Goal: Task Accomplishment & Management: Complete application form

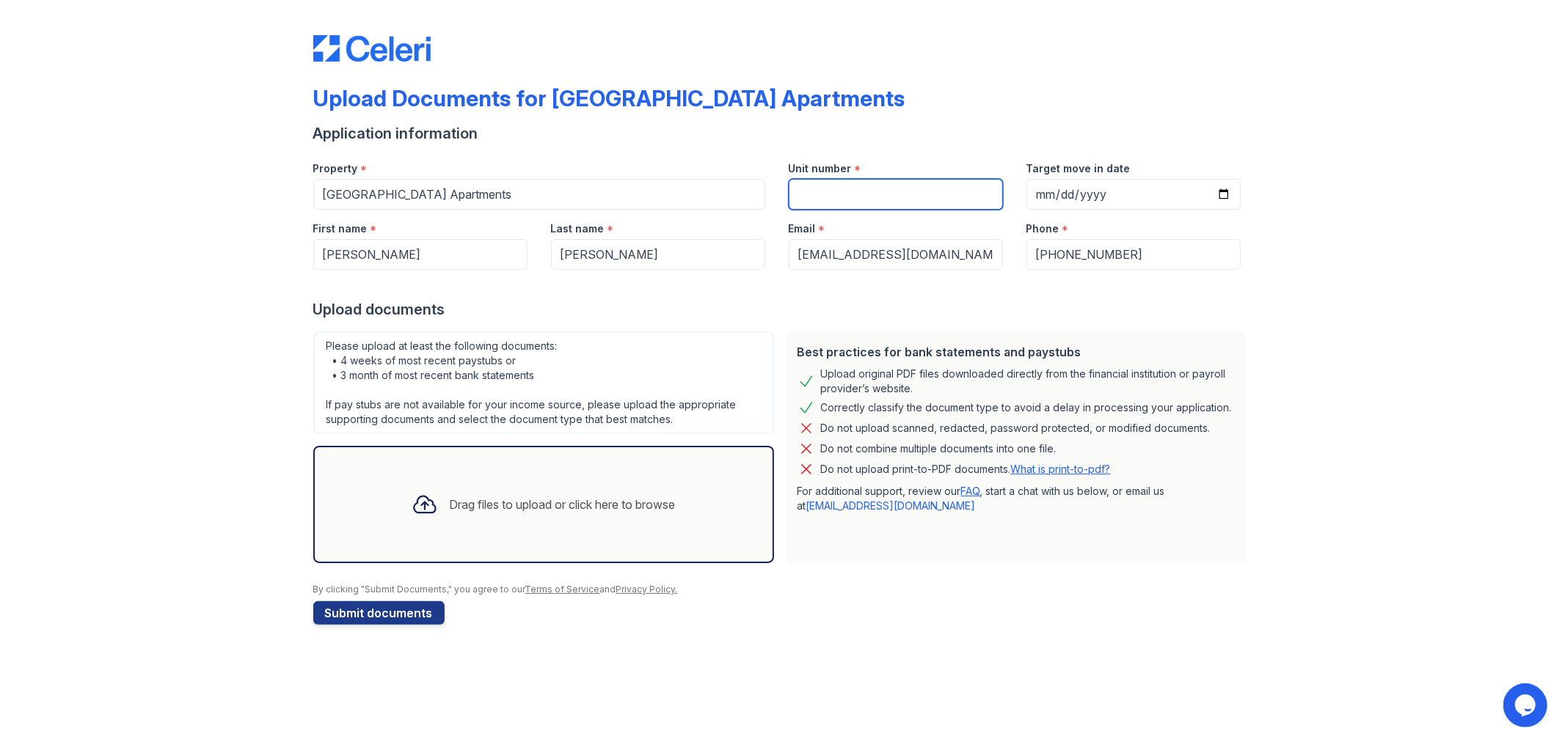
click at [910, 189] on input "Unit number" at bounding box center [896, 194] width 214 height 31
type input "b"
type input "B0237"
click at [518, 527] on div "Drag files to upload or click here to browse" at bounding box center [544, 505] width 288 height 50
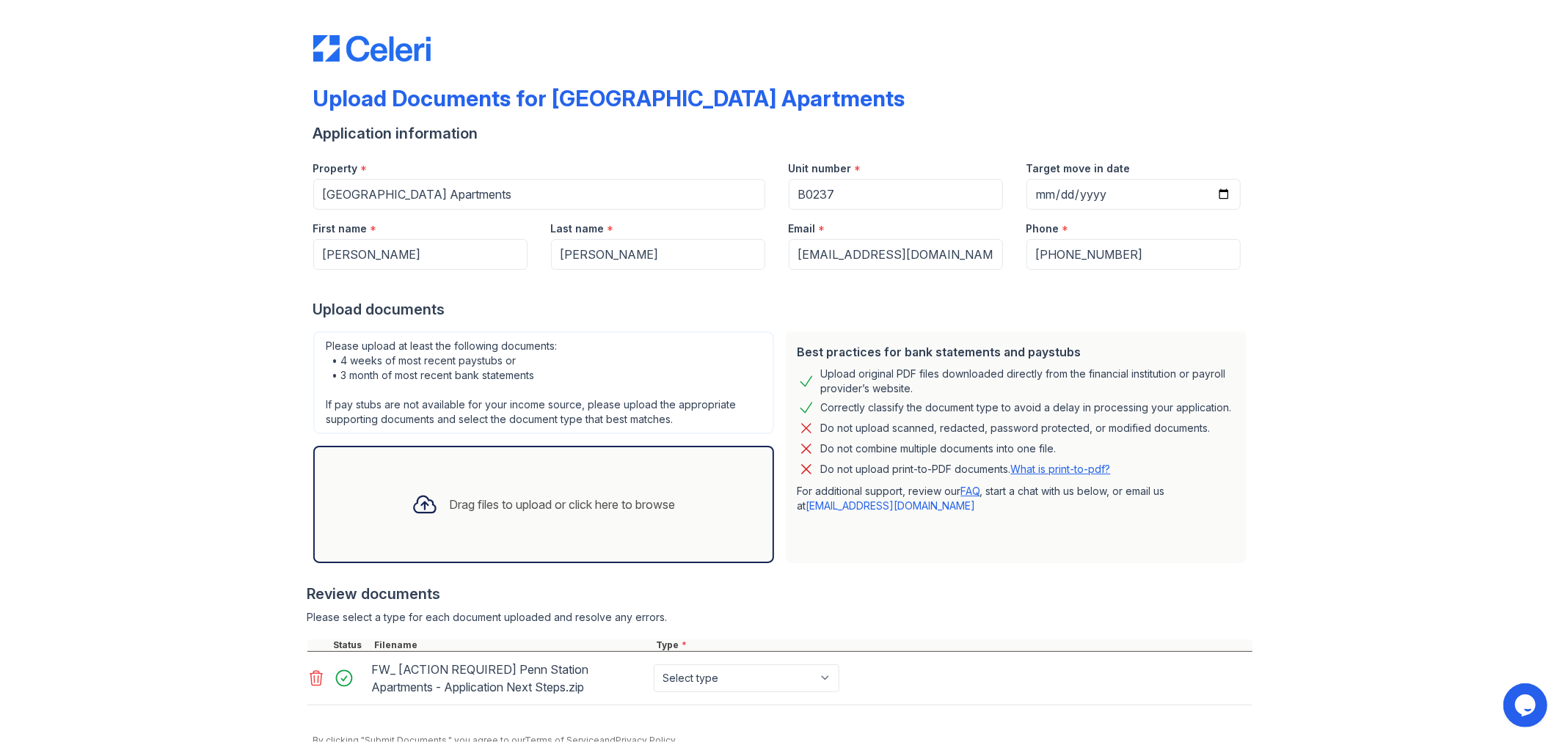
scroll to position [62, 0]
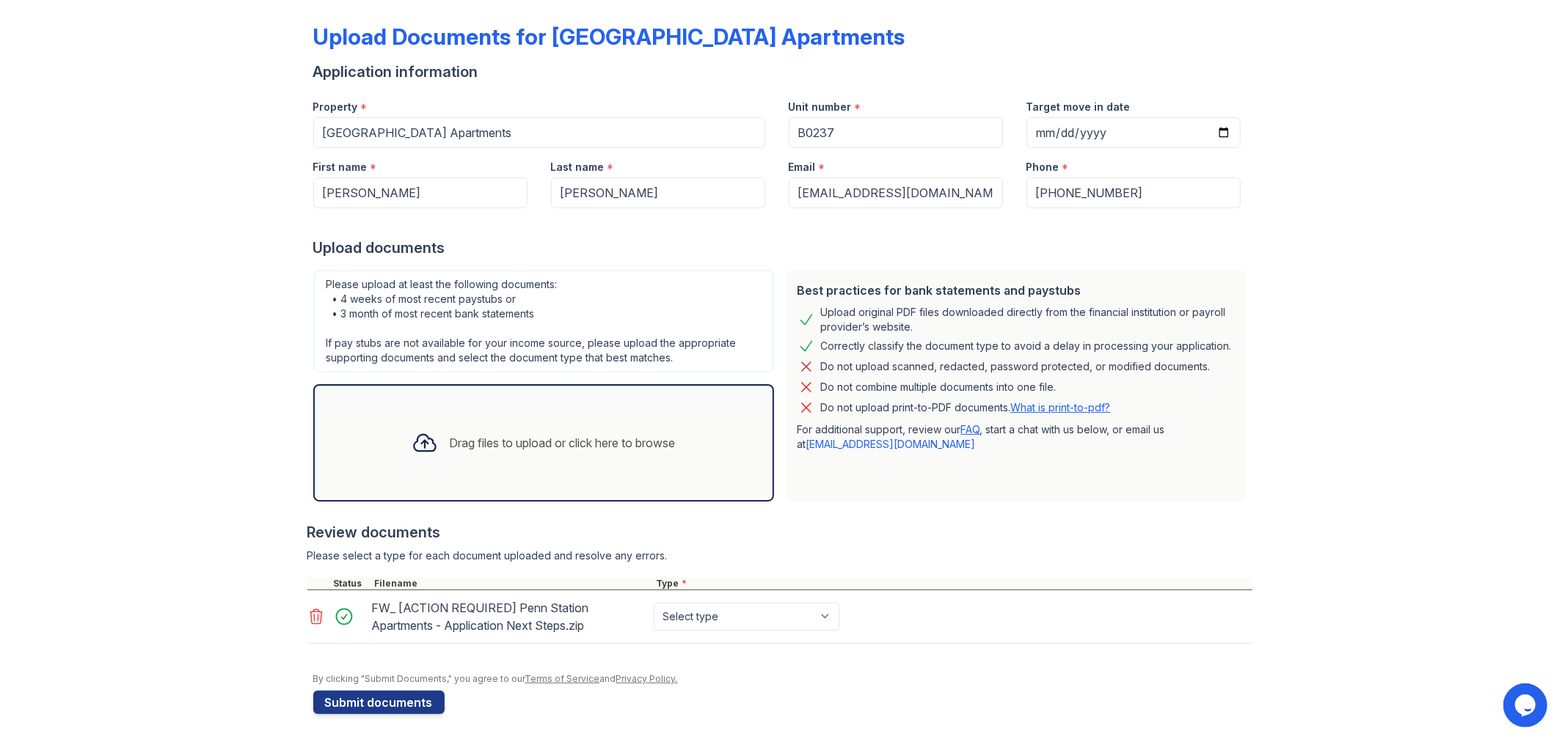
click at [311, 619] on icon at bounding box center [316, 617] width 12 height 15
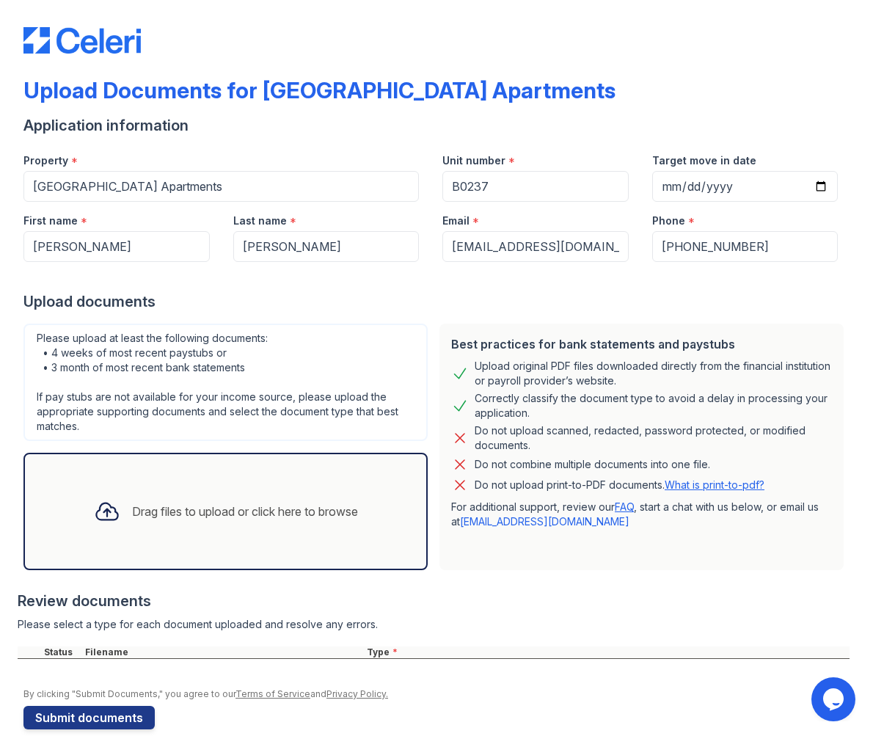
drag, startPoint x: 551, startPoint y: 615, endPoint x: 514, endPoint y: 632, distance: 40.4
click at [551, 617] on div "Please select a type for each document uploaded and resolve any errors." at bounding box center [434, 624] width 832 height 15
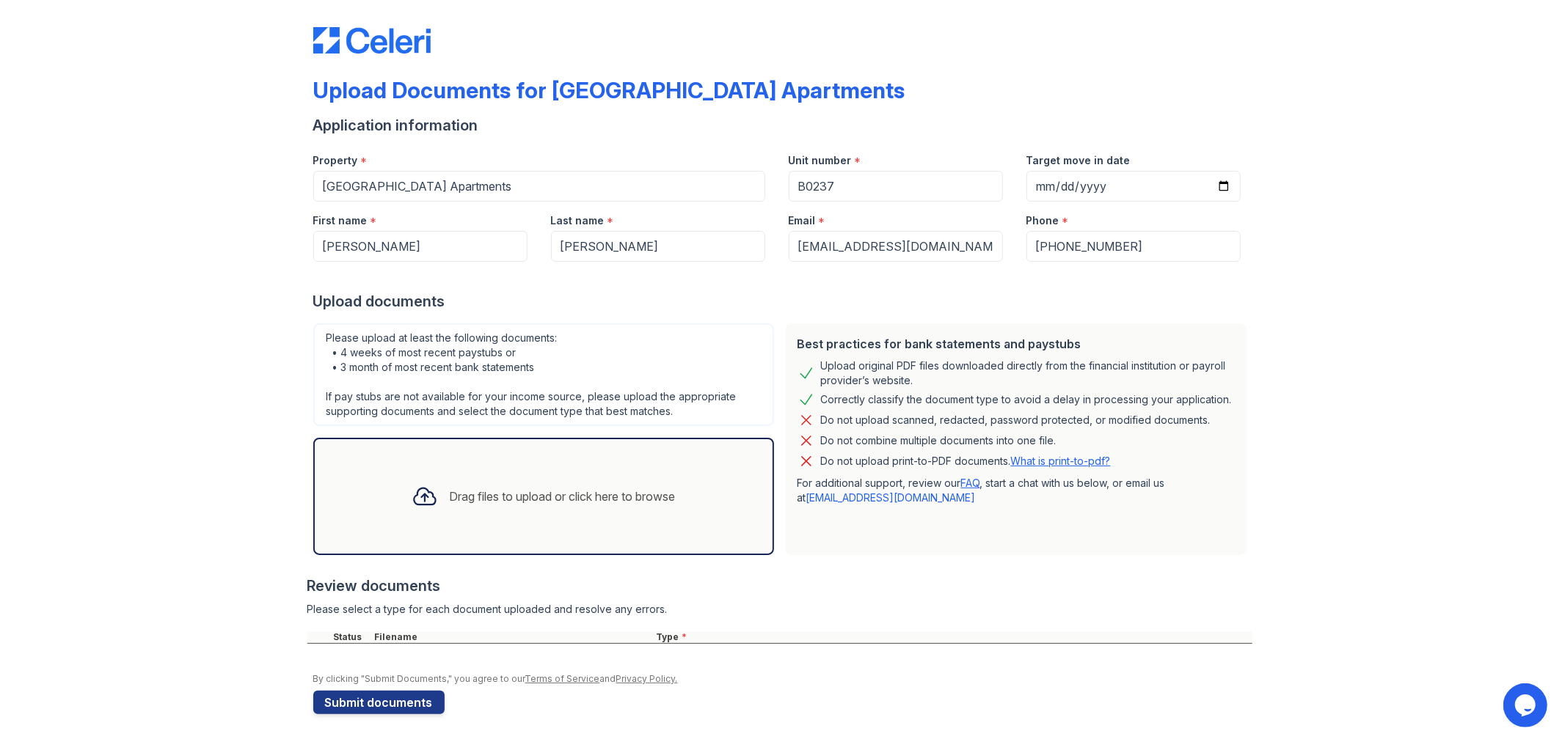
click at [522, 456] on div "Drag files to upload or click here to browse" at bounding box center [543, 496] width 461 height 117
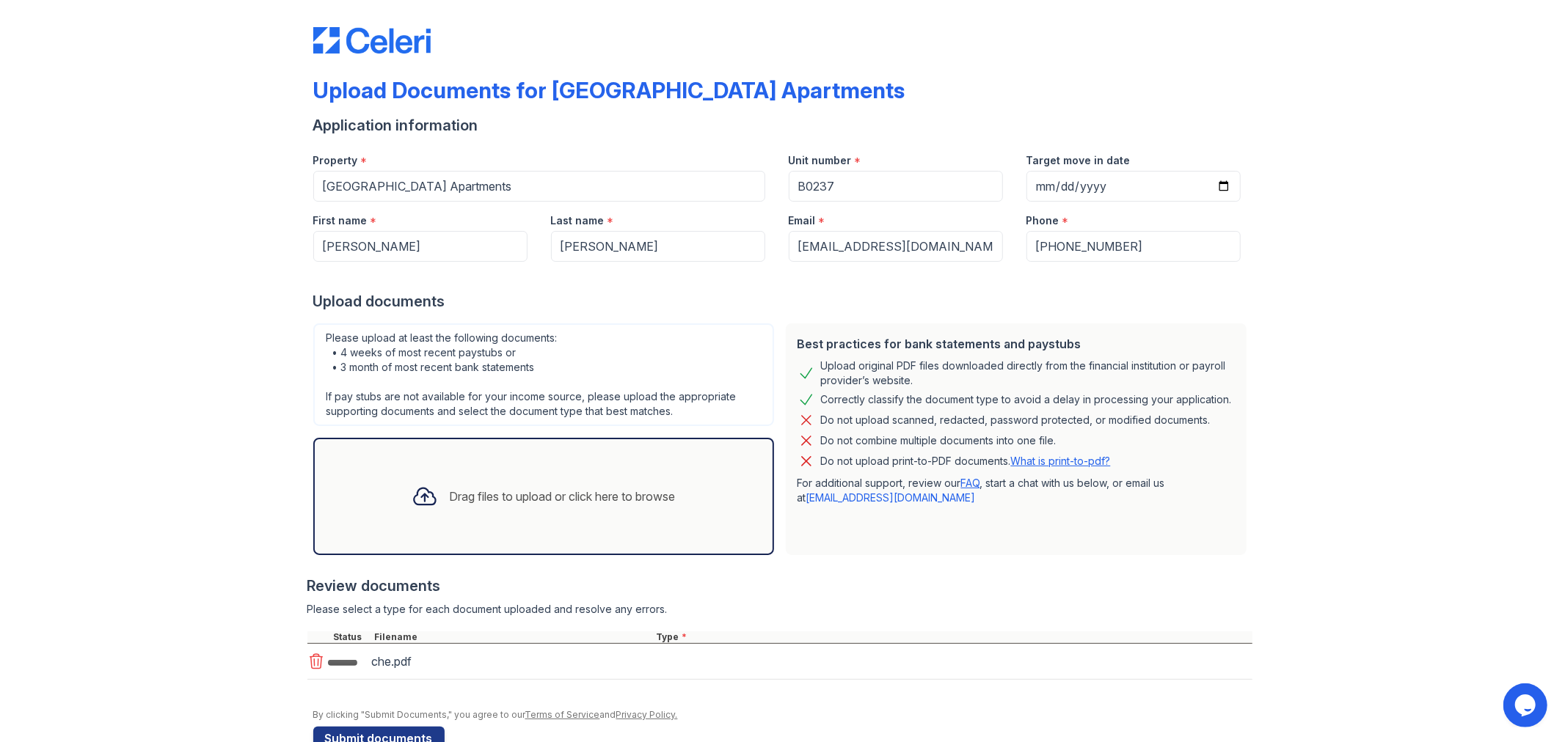
click at [496, 493] on div "Drag files to upload or click here to browse" at bounding box center [563, 497] width 226 height 18
click at [474, 491] on div "Drag files to upload or click here to browse" at bounding box center [563, 497] width 226 height 18
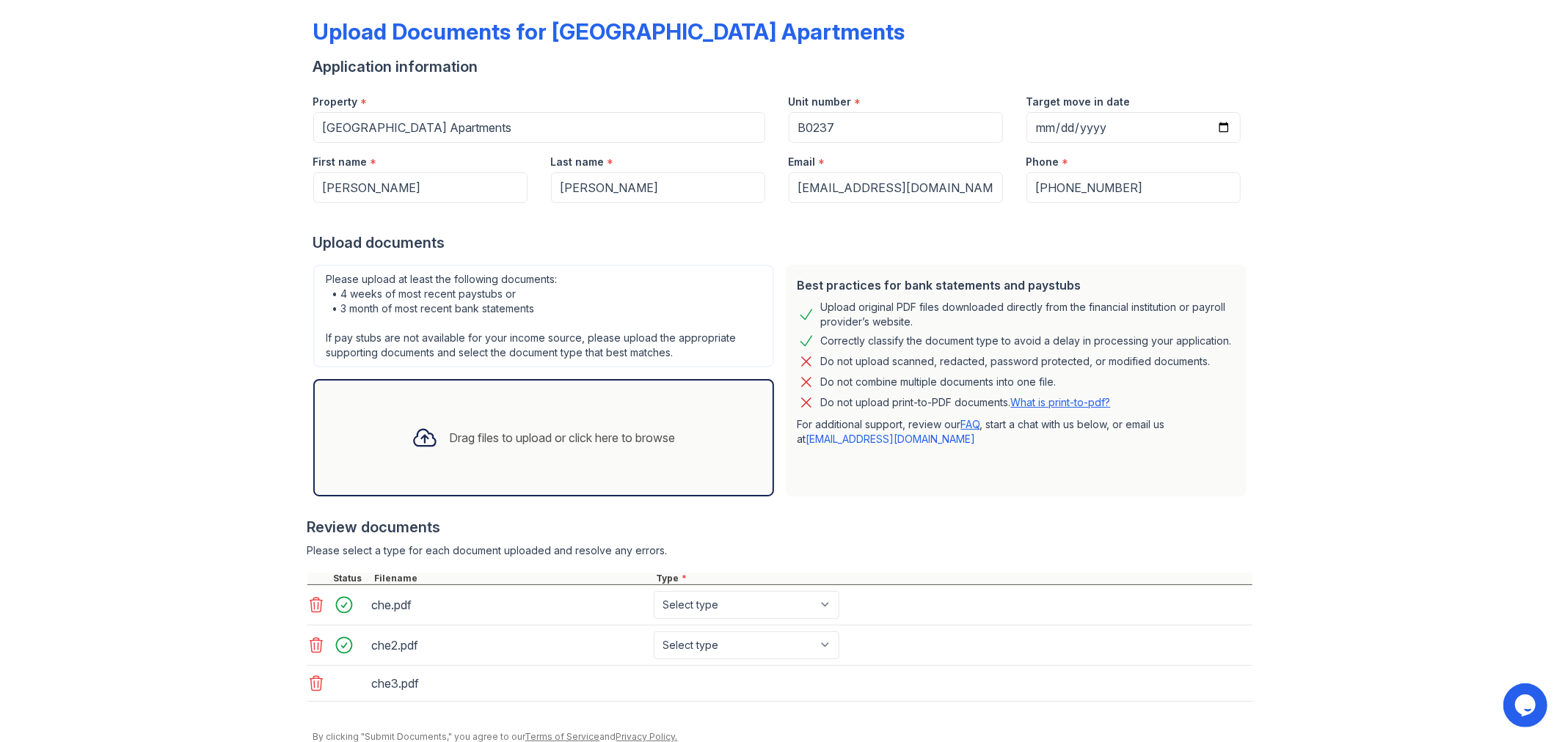
scroll to position [125, 0]
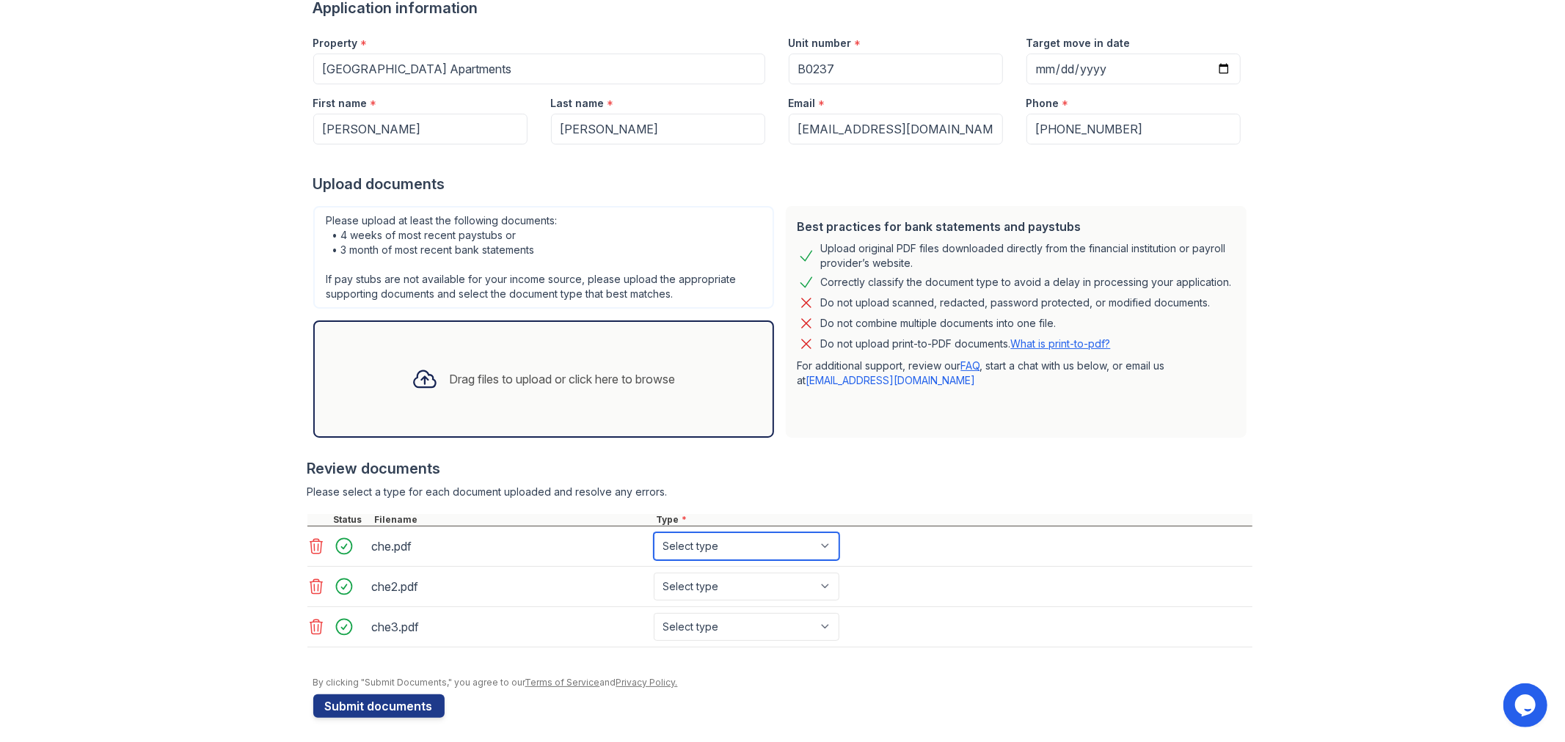
click at [746, 540] on select "Select type Paystub Bank Statement Offer Letter Tax Documents Benefit Award Let…" at bounding box center [747, 547] width 186 height 28
select select "paystub"
click at [654, 533] on select "Select type Paystub Bank Statement Offer Letter Tax Documents Benefit Award Let…" at bounding box center [747, 547] width 186 height 28
click at [748, 583] on select "Select type Paystub Bank Statement Offer Letter Tax Documents Benefit Award Let…" at bounding box center [747, 587] width 186 height 28
select select "paystub"
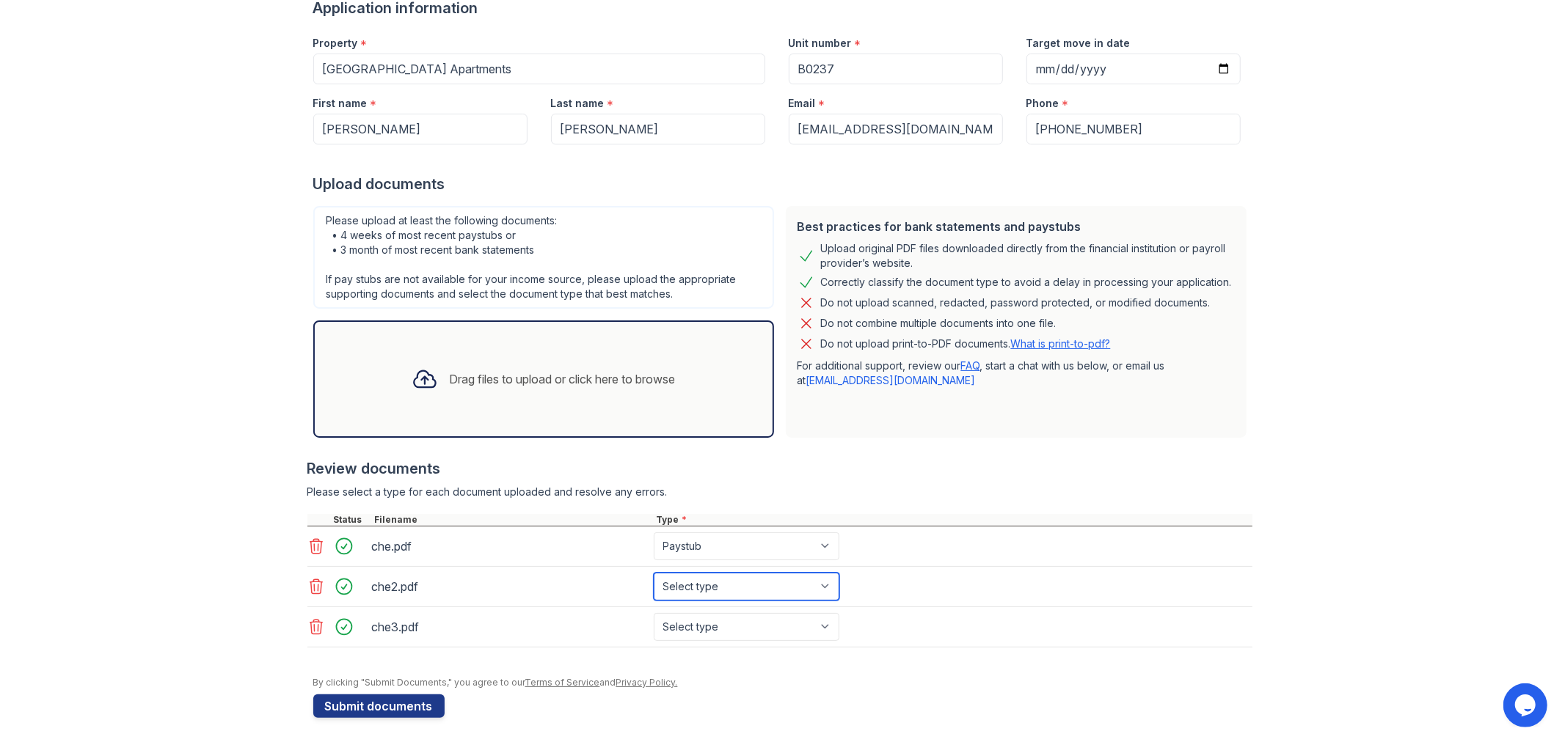
click at [654, 573] on select "Select type Paystub Bank Statement Offer Letter Tax Documents Benefit Award Let…" at bounding box center [747, 587] width 186 height 28
drag, startPoint x: 724, startPoint y: 629, endPoint x: 726, endPoint y: 612, distance: 16.3
click at [724, 629] on select "Select type Paystub Bank Statement Offer Letter Tax Documents Benefit Award Let…" at bounding box center [747, 627] width 186 height 28
select select "paystub"
click at [654, 613] on select "Select type Paystub Bank Statement Offer Letter Tax Documents Benefit Award Let…" at bounding box center [747, 627] width 186 height 28
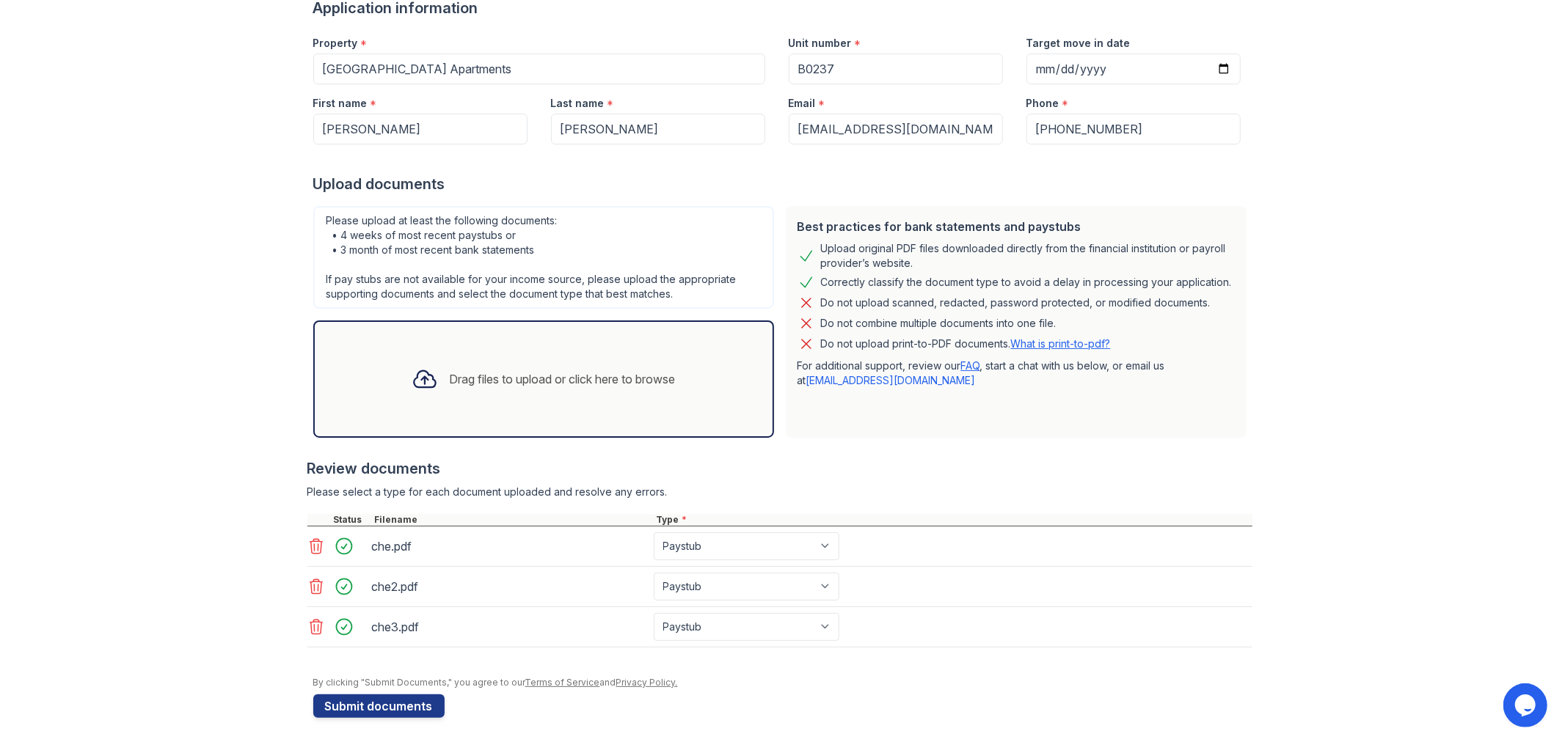
click at [1133, 552] on div "che.pdf Select type Paystub Bank Statement Offer Letter Tax Documents Benefit A…" at bounding box center [779, 547] width 945 height 40
click at [373, 704] on button "Submit documents" at bounding box center [378, 706] width 131 height 23
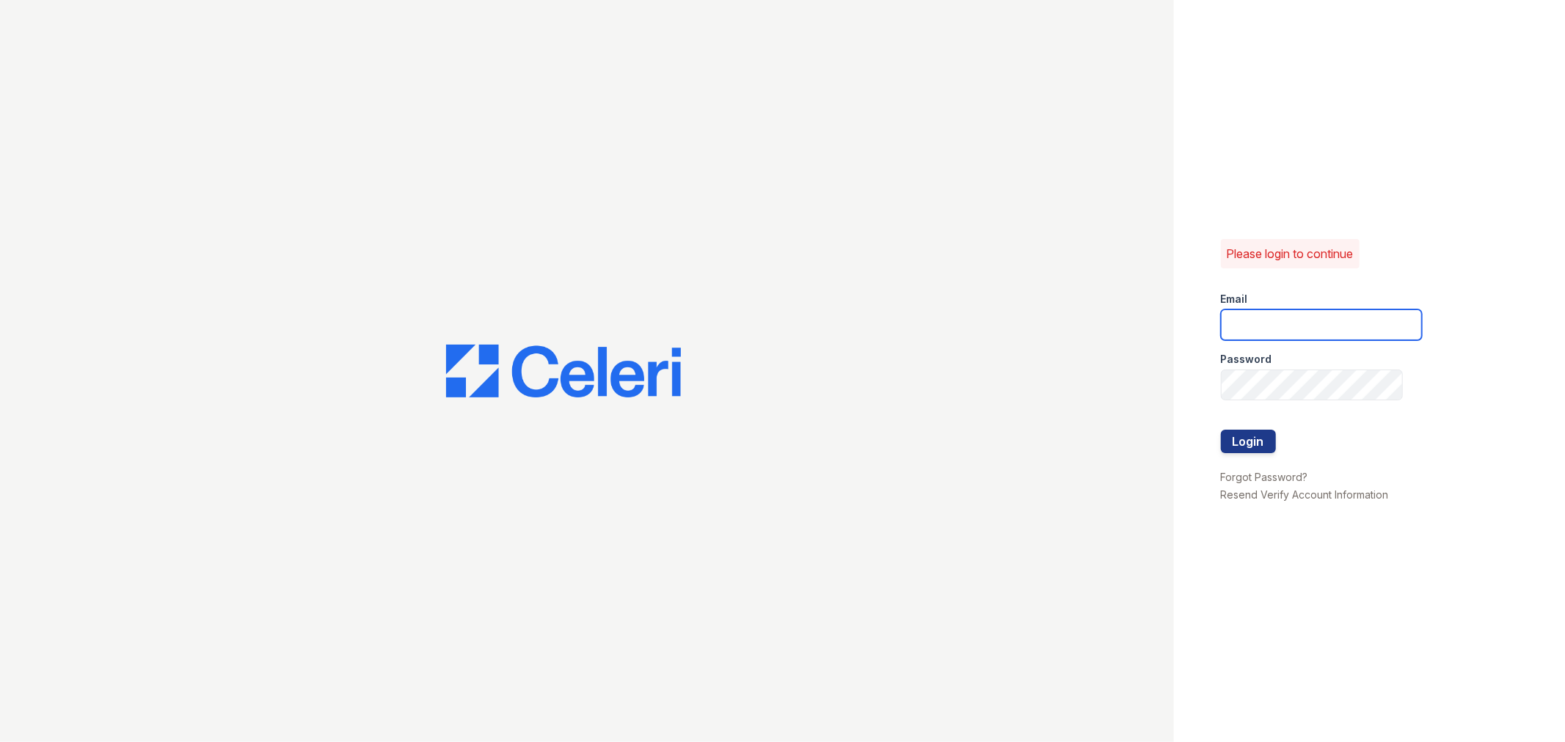
click at [1316, 334] on input "email" at bounding box center [1321, 325] width 201 height 31
type input "pennstation2@cafmanagement.com"
click at [1223, 444] on button "Login" at bounding box center [1248, 441] width 55 height 23
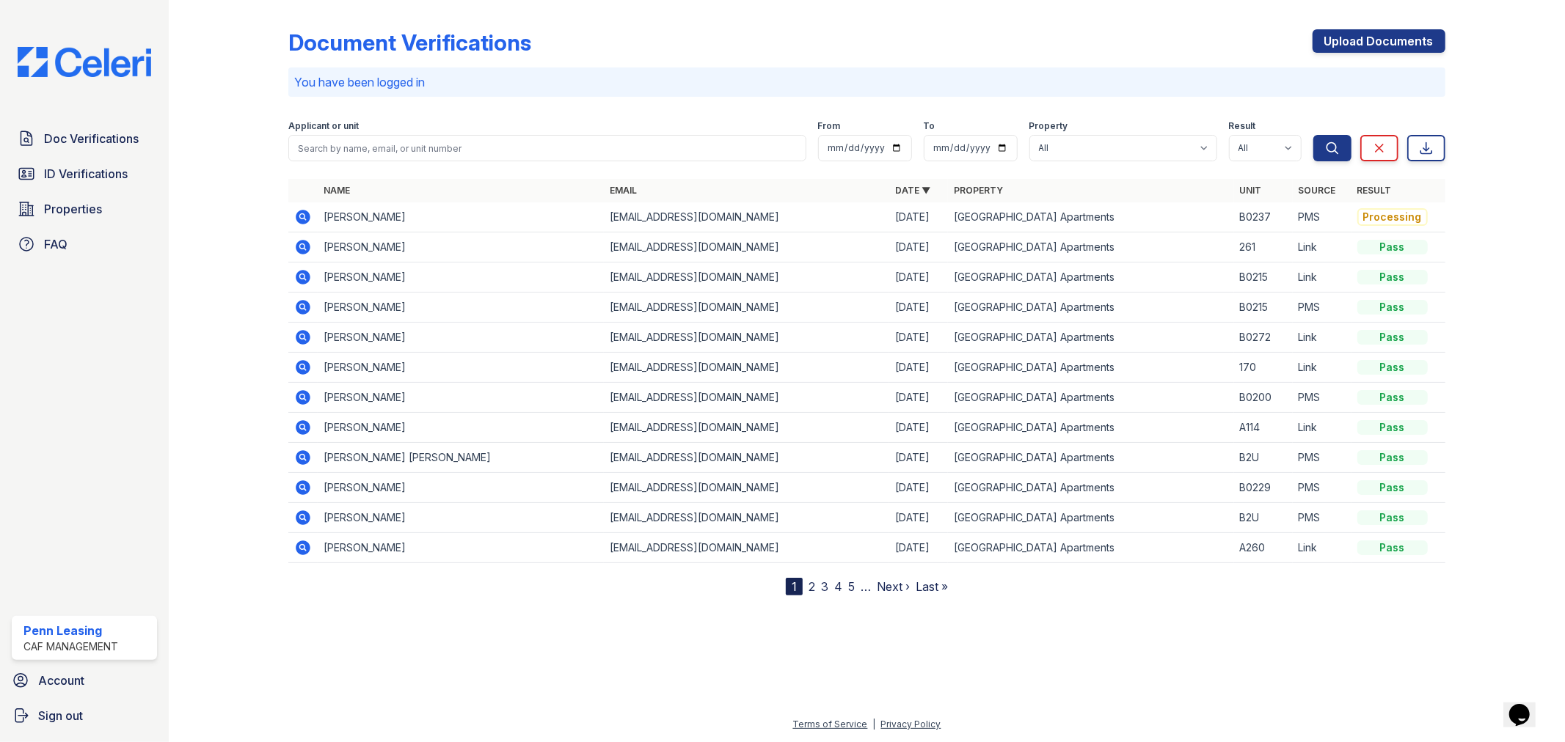
click at [302, 216] on icon at bounding box center [303, 216] width 4 height 4
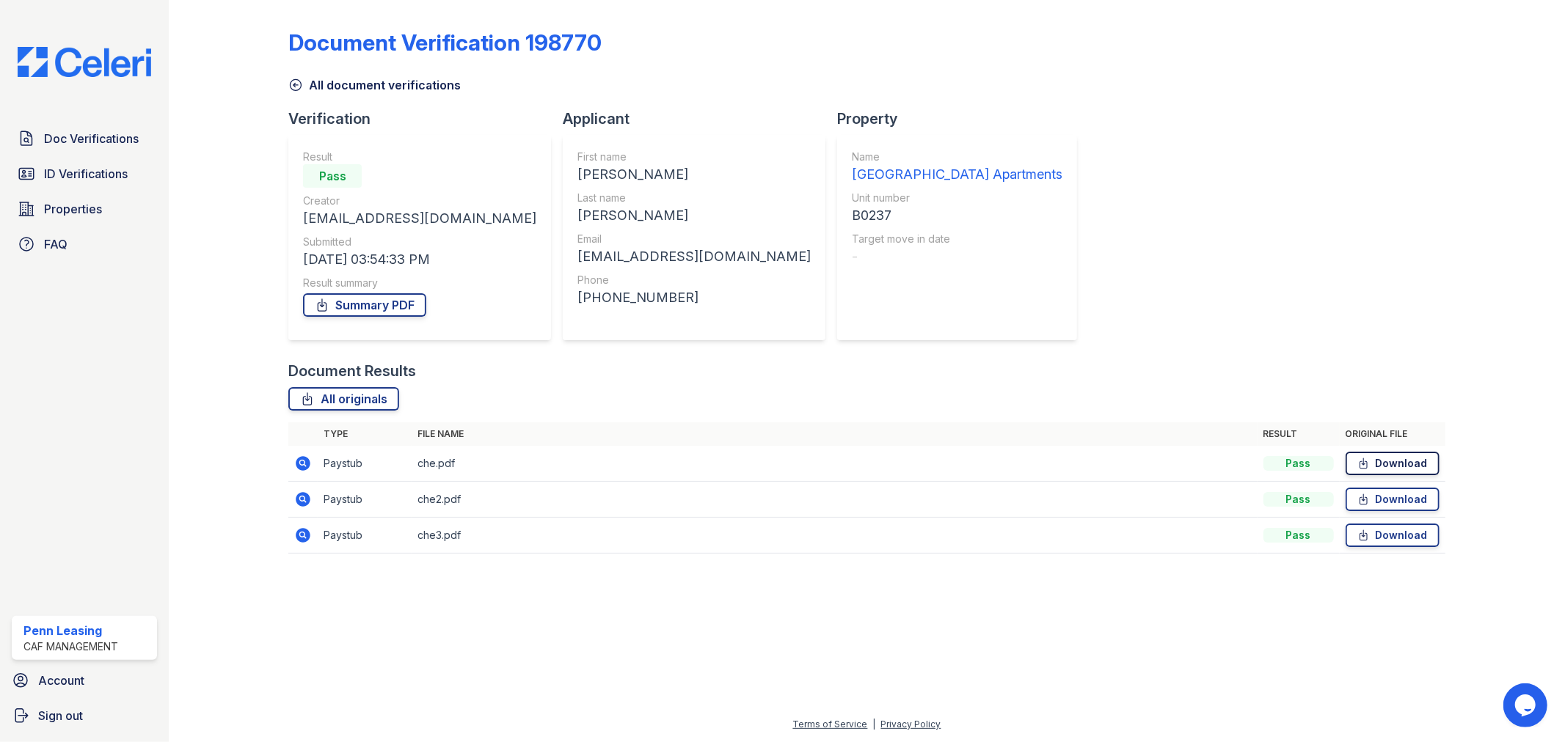
click at [1433, 456] on link "Download" at bounding box center [1392, 463] width 94 height 23
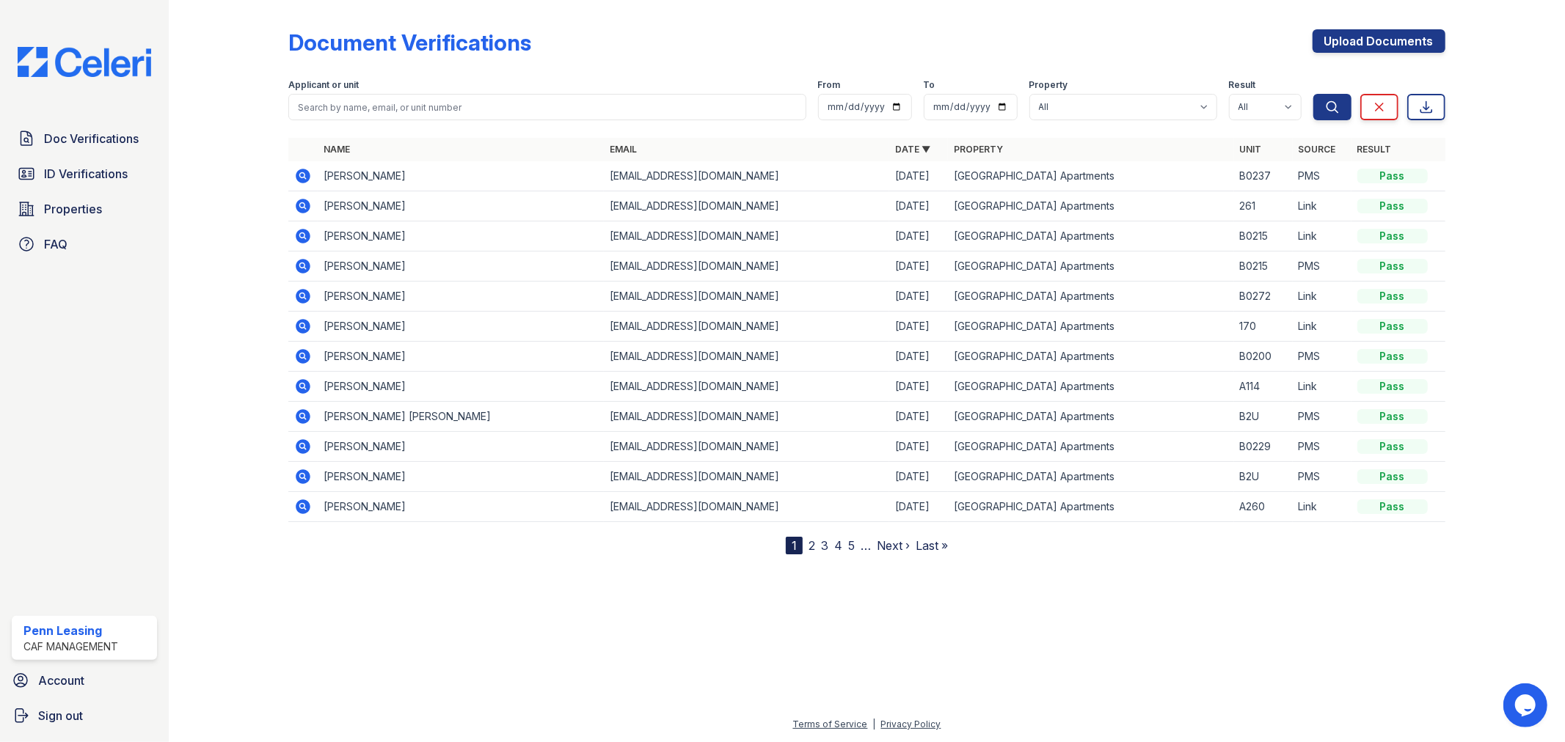
click at [301, 173] on icon at bounding box center [303, 175] width 4 height 4
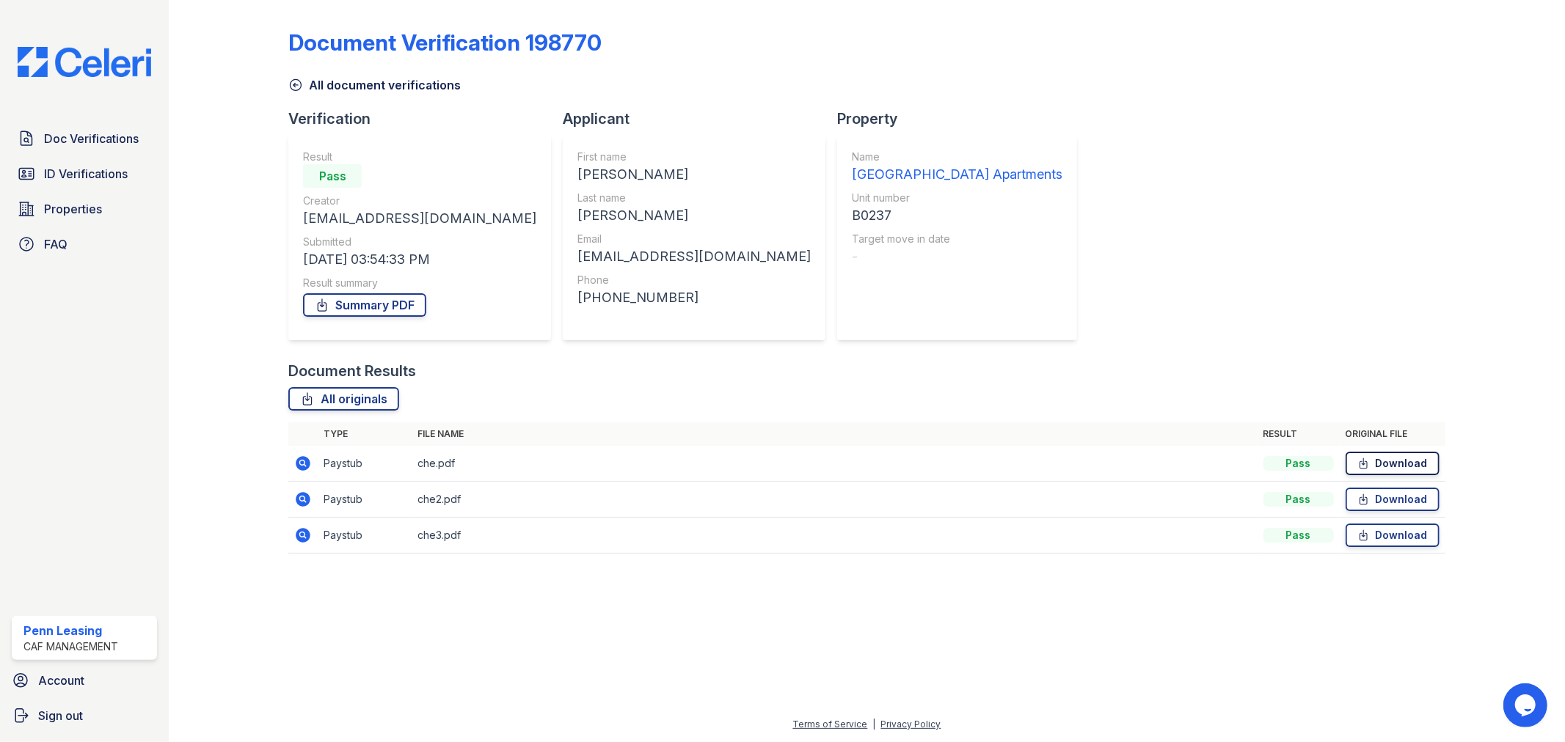
click at [1424, 458] on link "Download" at bounding box center [1392, 463] width 94 height 23
click at [1424, 495] on link "Download" at bounding box center [1392, 499] width 94 height 23
click at [1412, 534] on link "Download" at bounding box center [1392, 535] width 94 height 23
